Goal: Task Accomplishment & Management: Complete application form

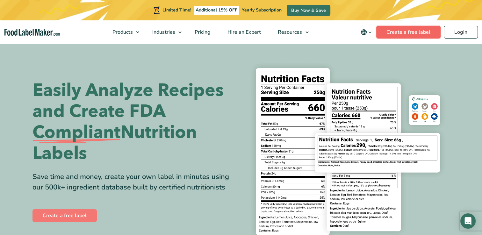
click at [410, 34] on link "Create a free label" at bounding box center [408, 32] width 64 height 13
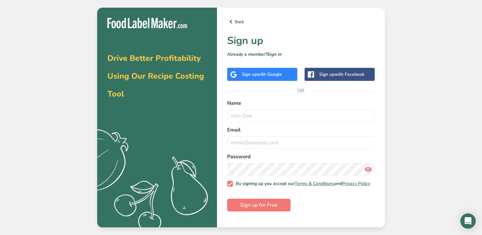
click at [329, 73] on div "Sign up with Facebook" at bounding box center [341, 74] width 45 height 7
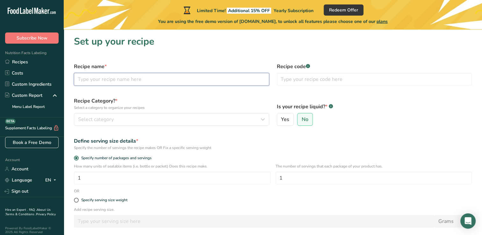
click at [131, 80] on input "text" at bounding box center [171, 79] width 195 height 13
